Goal: Task Accomplishment & Management: Use online tool/utility

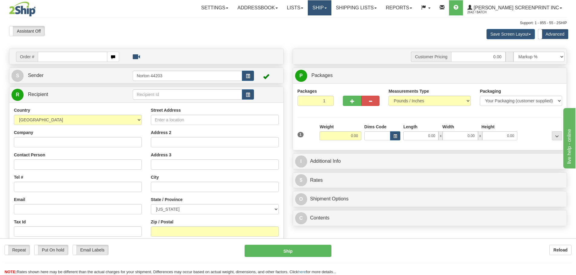
click at [331, 12] on link "Ship" at bounding box center [319, 7] width 23 height 15
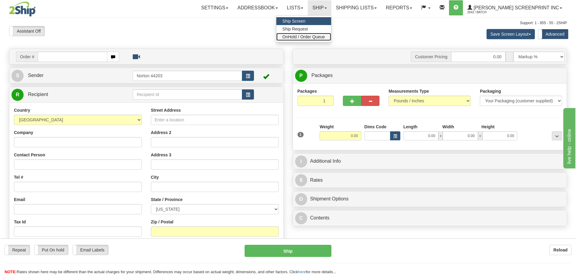
click at [325, 36] on span "OnHold / Order Queue" at bounding box center [303, 36] width 43 height 5
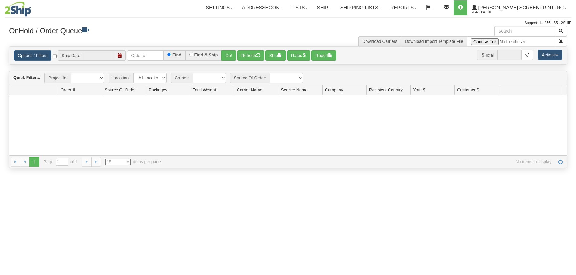
type input "[DATE]"
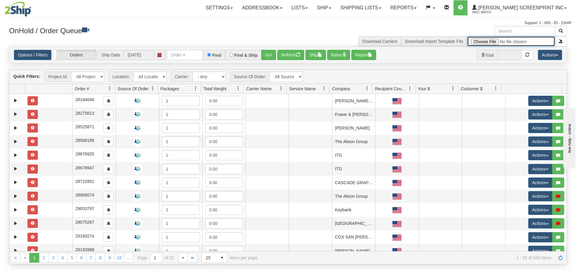
click at [486, 41] on input "file" at bounding box center [511, 41] width 88 height 10
type input "C:\fakepath\GULF 2509-020 STANDARD 2SHIP CONNIE.xlsx"
click at [560, 41] on span "submit" at bounding box center [561, 41] width 4 height 4
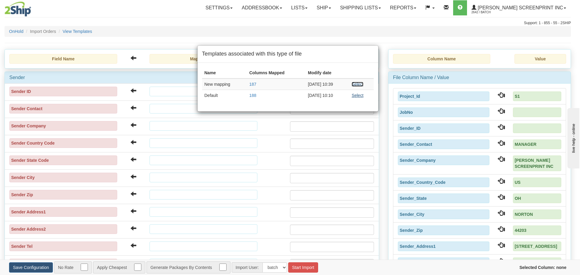
drag, startPoint x: 362, startPoint y: 86, endPoint x: 361, endPoint y: 96, distance: 9.5
click at [362, 86] on link "Select" at bounding box center [358, 84] width 12 height 5
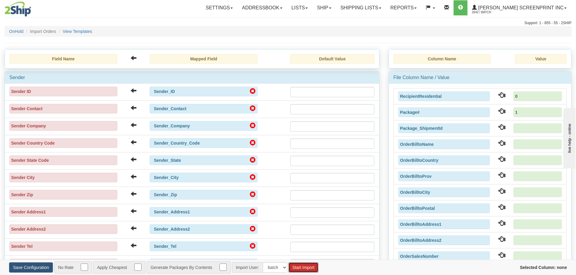
click at [304, 267] on button "Start Import" at bounding box center [303, 268] width 30 height 10
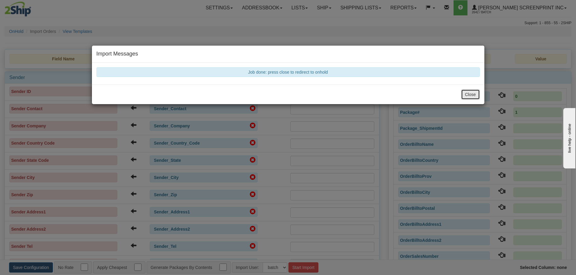
click at [472, 95] on button "Close" at bounding box center [470, 94] width 19 height 10
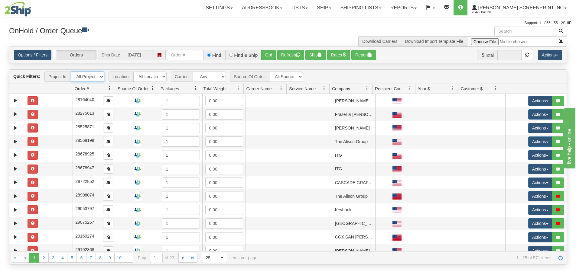
click at [99, 77] on select "All Projects Imagine S1 S10 S11 S12 S13 S2 S3 S4 S5 S6 S7 S8 S9 ShipRequests 01…" at bounding box center [87, 77] width 33 height 10
select select "S1"
click at [71, 72] on select "All Projects Imagine S1 S10 S11 S12 S13 S2 S3 S4 S5 S6 S7 S8 S9 ShipRequests 01…" at bounding box center [87, 77] width 33 height 10
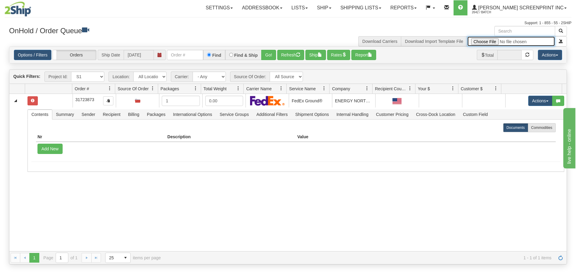
click at [479, 42] on input "file" at bounding box center [511, 41] width 88 height 10
click at [489, 40] on input "file" at bounding box center [511, 41] width 88 height 10
type input "C:\fakepath\GULF 2509-020 PAY 2SHIP CONNIE.xlsx"
click at [560, 44] on button "submit" at bounding box center [561, 41] width 12 height 10
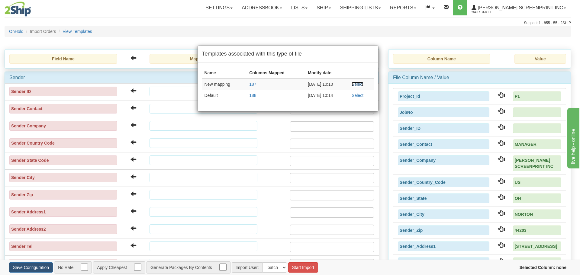
click at [359, 85] on link "Select" at bounding box center [358, 84] width 12 height 5
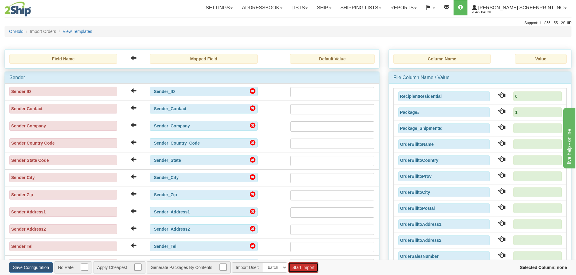
click at [311, 267] on button "Start Import" at bounding box center [303, 268] width 30 height 10
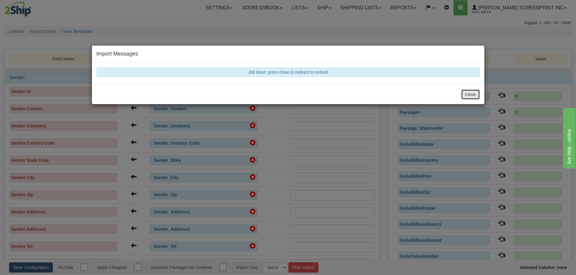
click at [467, 94] on button "Close" at bounding box center [470, 94] width 19 height 10
